Goal: Information Seeking & Learning: Learn about a topic

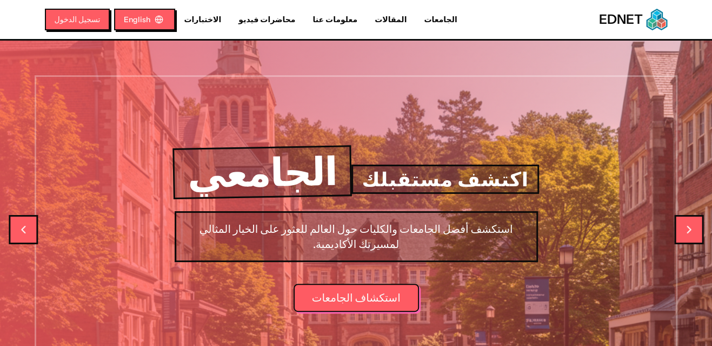
click at [689, 227] on icon "Next slide" at bounding box center [689, 229] width 3 height 6
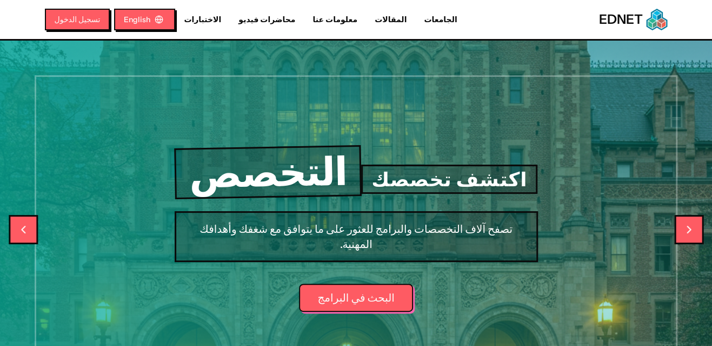
click at [686, 228] on icon "Next slide" at bounding box center [689, 229] width 13 height 13
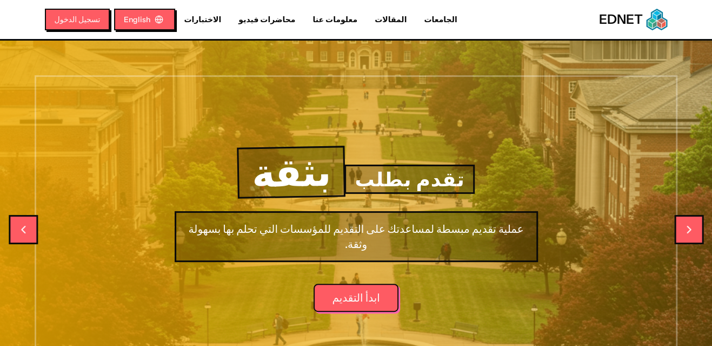
click at [686, 228] on icon "Next slide" at bounding box center [689, 229] width 13 height 13
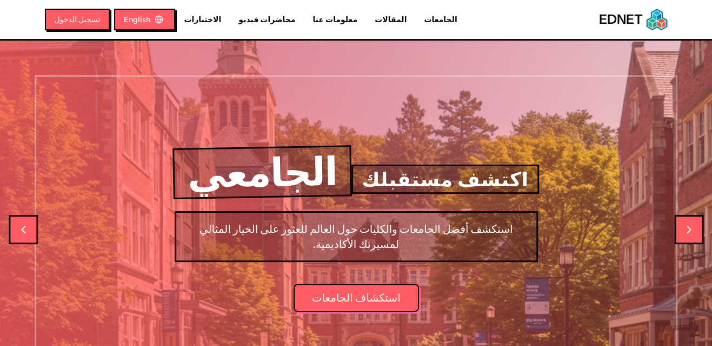
click at [686, 228] on icon "Next slide" at bounding box center [689, 229] width 13 height 13
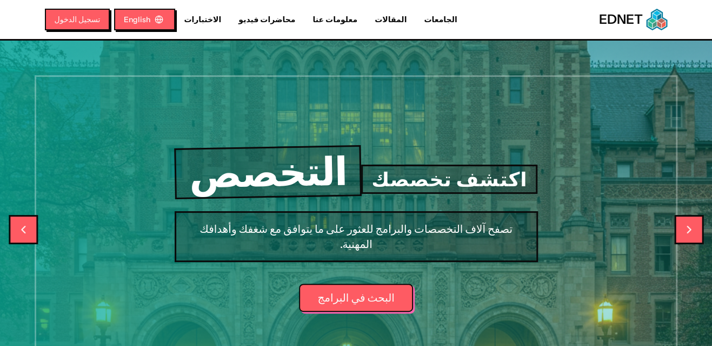
click at [686, 228] on icon "Next slide" at bounding box center [689, 229] width 13 height 13
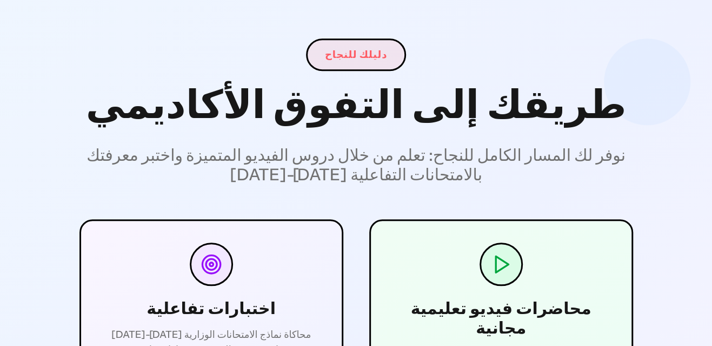
scroll to position [649, 0]
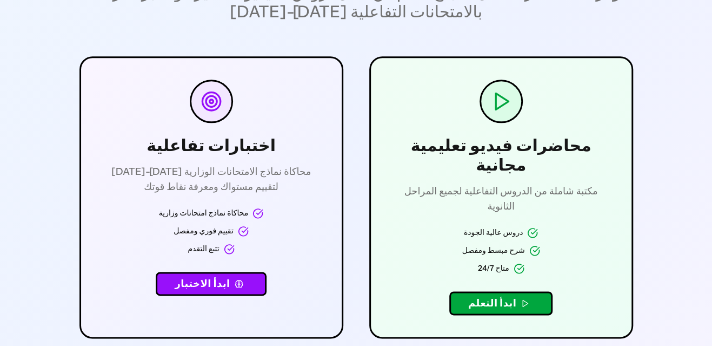
click at [208, 281] on button "ابدأ الاختبار" at bounding box center [211, 284] width 110 height 24
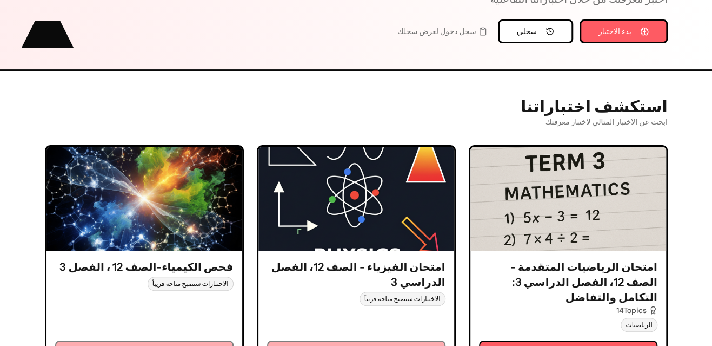
scroll to position [162, 0]
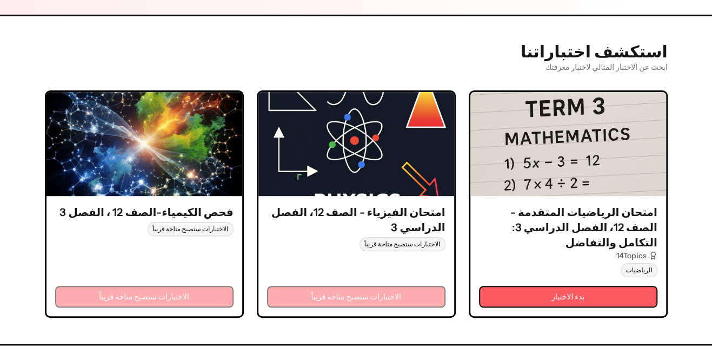
click at [346, 276] on div "امتحان الفيزياء - الصف 12، الفصل الدراسي 3 الاختبارات ستصبح متاحة قريباً الاختب…" at bounding box center [357, 256] width 196 height 120
click at [151, 278] on div "فحص الكيمياء-الصف 12 ، الفصل 3 الاختبارات ستصبح متاحة قريباً الاختبارات ستصبح م…" at bounding box center [145, 256] width 196 height 120
click at [197, 224] on span "الاختبارات ستصبح متاحة قريباً" at bounding box center [191, 229] width 86 height 14
click at [575, 286] on button "بدء الاختبار" at bounding box center [568, 297] width 179 height 22
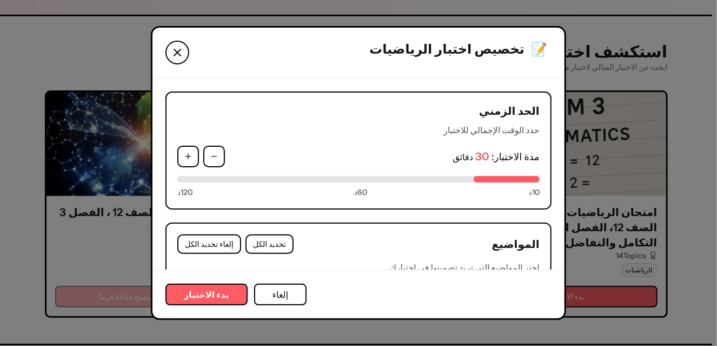
click at [206, 292] on button "بدء الاختبار" at bounding box center [207, 294] width 82 height 22
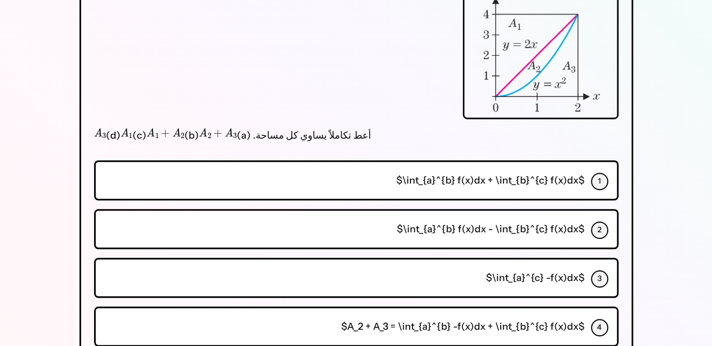
scroll to position [379, 0]
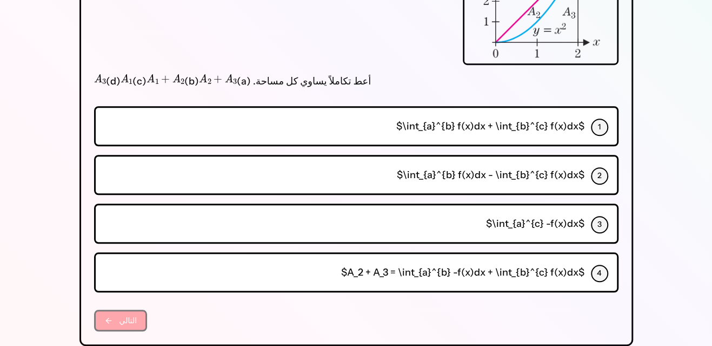
click at [603, 220] on div "3" at bounding box center [599, 224] width 17 height 17
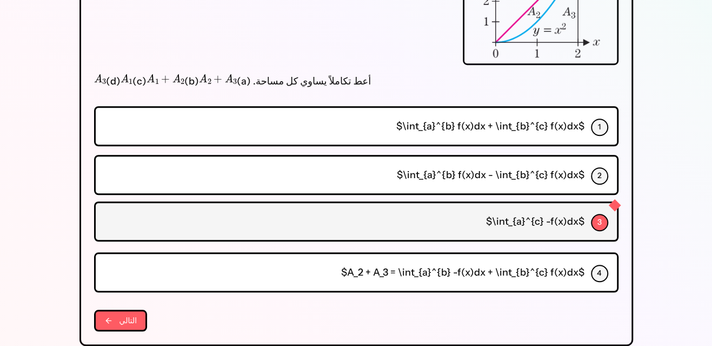
click at [113, 319] on button "التالي" at bounding box center [121, 320] width 54 height 22
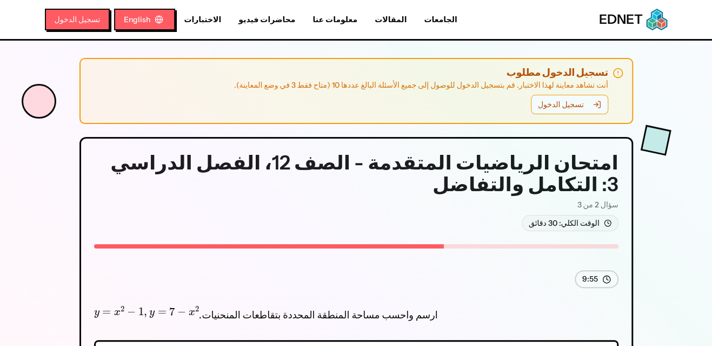
scroll to position [108, 0]
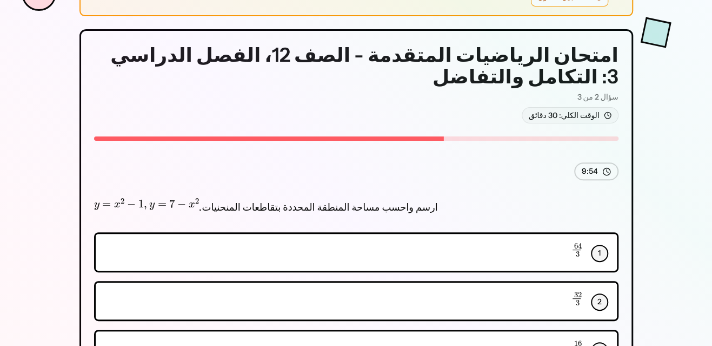
click at [605, 247] on div "1" at bounding box center [599, 253] width 17 height 17
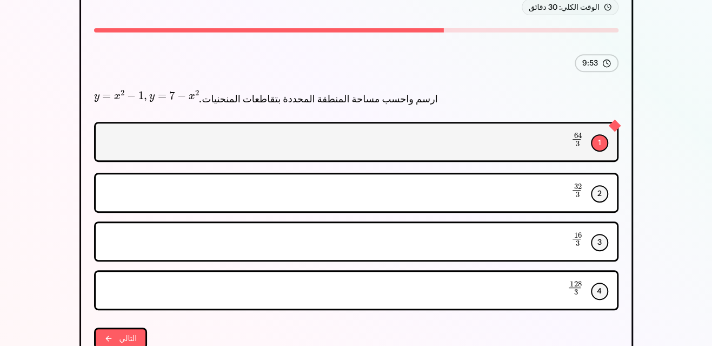
scroll to position [270, 0]
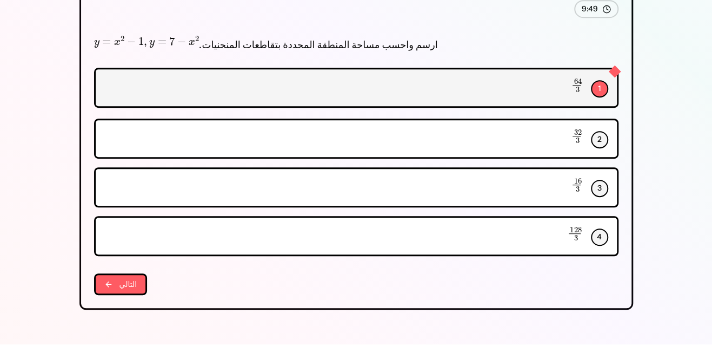
click at [600, 135] on div "2" at bounding box center [599, 139] width 17 height 17
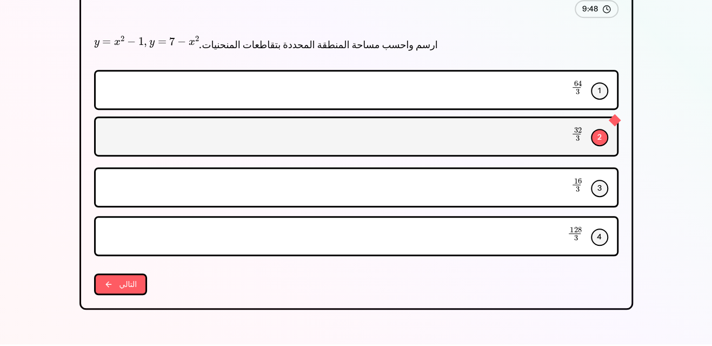
click at [600, 180] on div "3" at bounding box center [599, 188] width 17 height 17
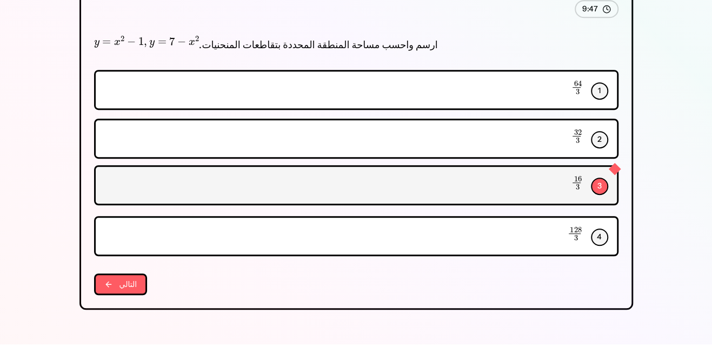
click at [599, 232] on div "4" at bounding box center [599, 236] width 17 height 17
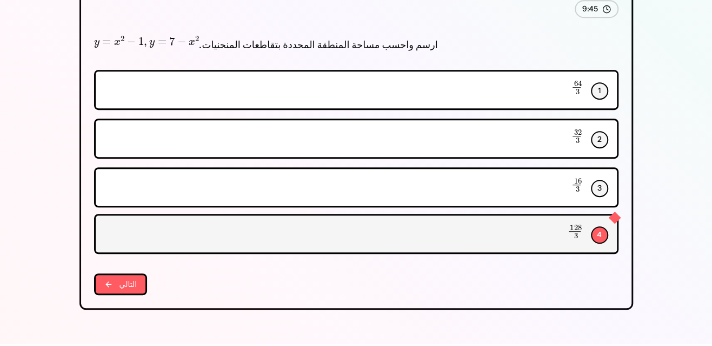
click at [598, 85] on div "1" at bounding box center [599, 90] width 17 height 17
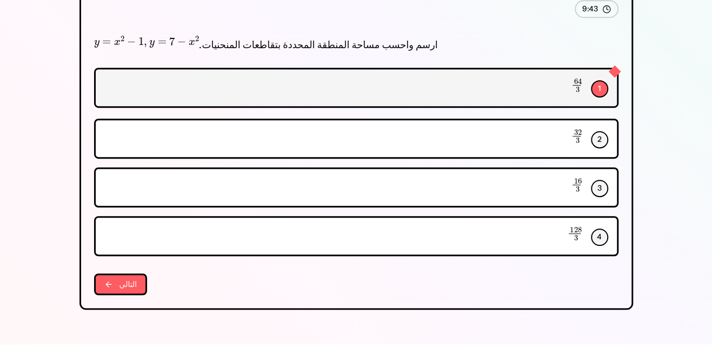
click at [115, 278] on button "التالي" at bounding box center [121, 284] width 54 height 22
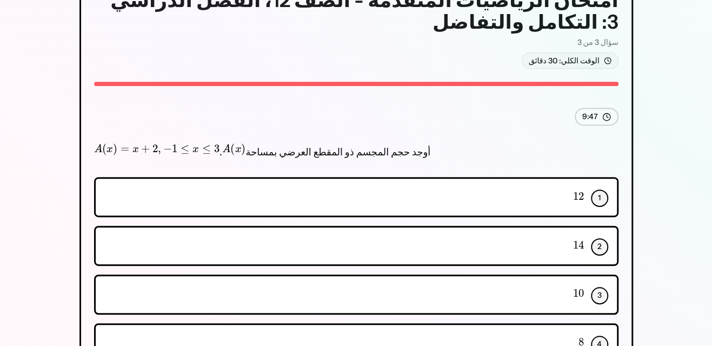
scroll to position [216, 0]
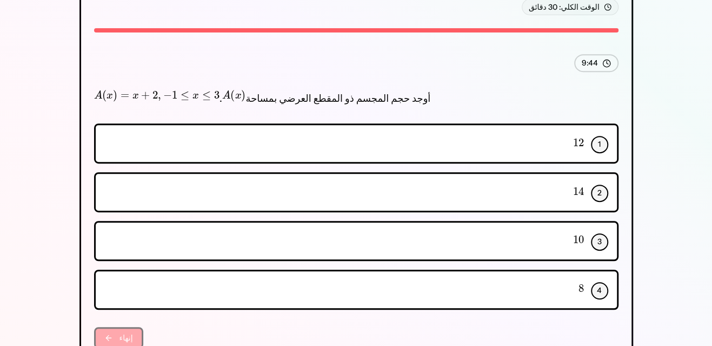
click at [599, 136] on div "1" at bounding box center [599, 144] width 17 height 17
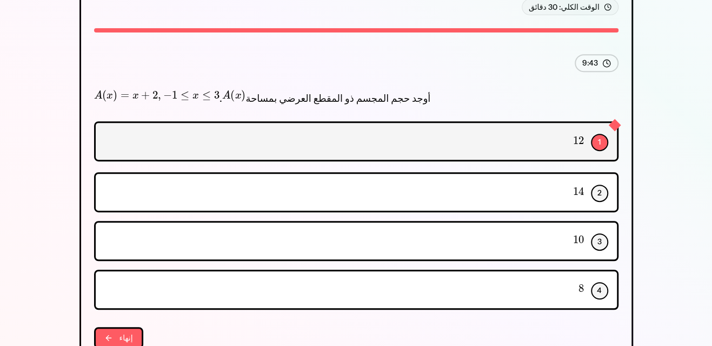
click at [117, 331] on button "إنهاء" at bounding box center [118, 338] width 49 height 22
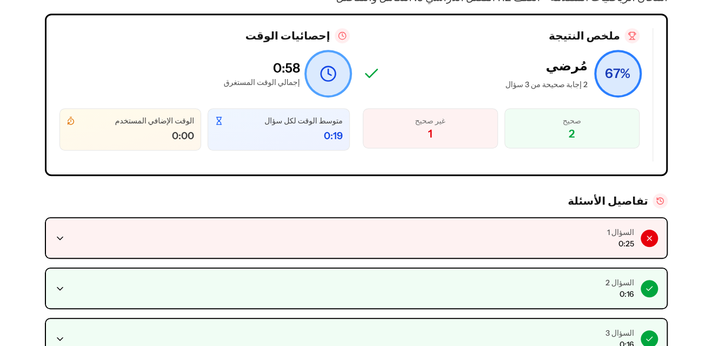
scroll to position [325, 0]
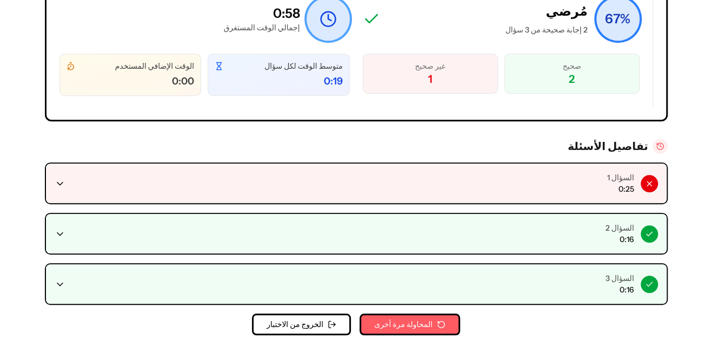
click at [55, 179] on icon at bounding box center [60, 183] width 11 height 11
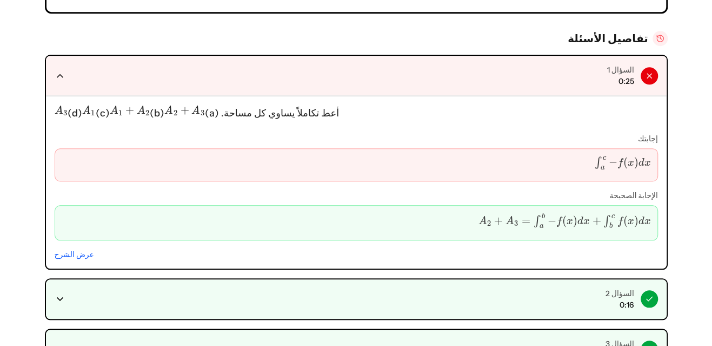
scroll to position [486, 0]
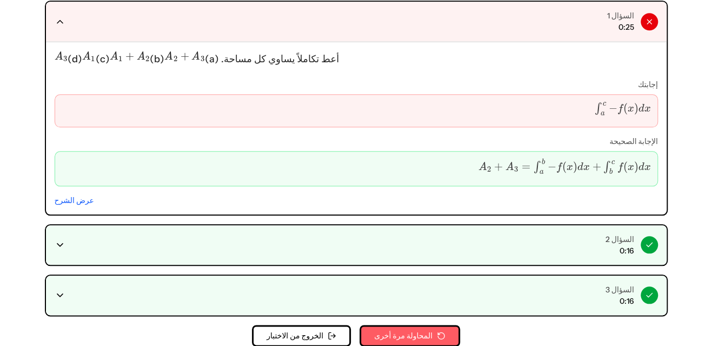
click at [75, 196] on button "عرض الشرح" at bounding box center [74, 200] width 39 height 11
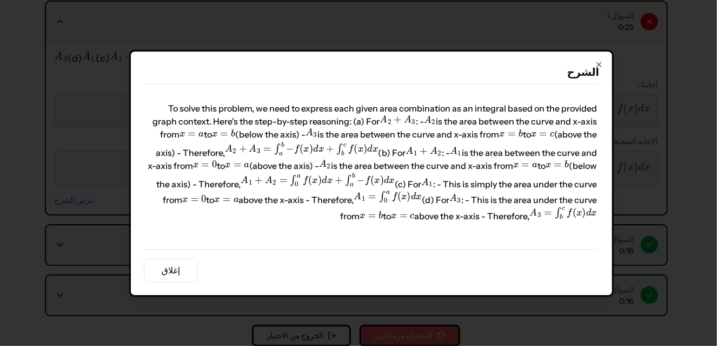
click at [170, 272] on button "إغلاق" at bounding box center [171, 269] width 54 height 24
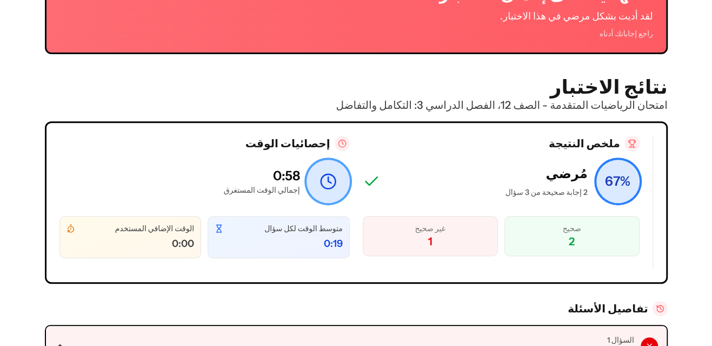
scroll to position [0, 0]
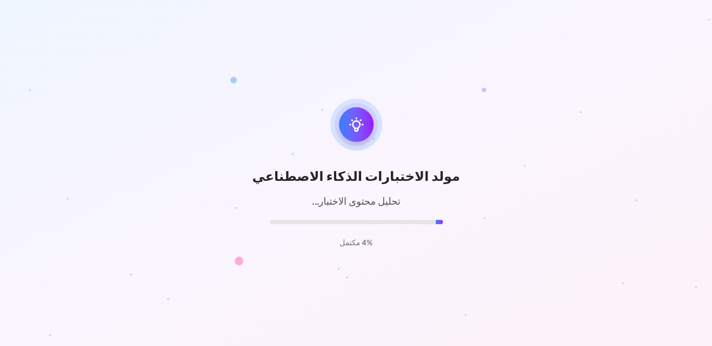
scroll to position [205, 0]
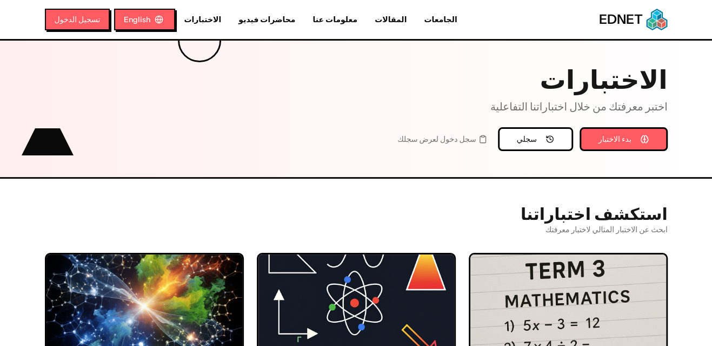
click at [310, 20] on link "معلومات عنا" at bounding box center [335, 19] width 62 height 11
